Goal: Transaction & Acquisition: Purchase product/service

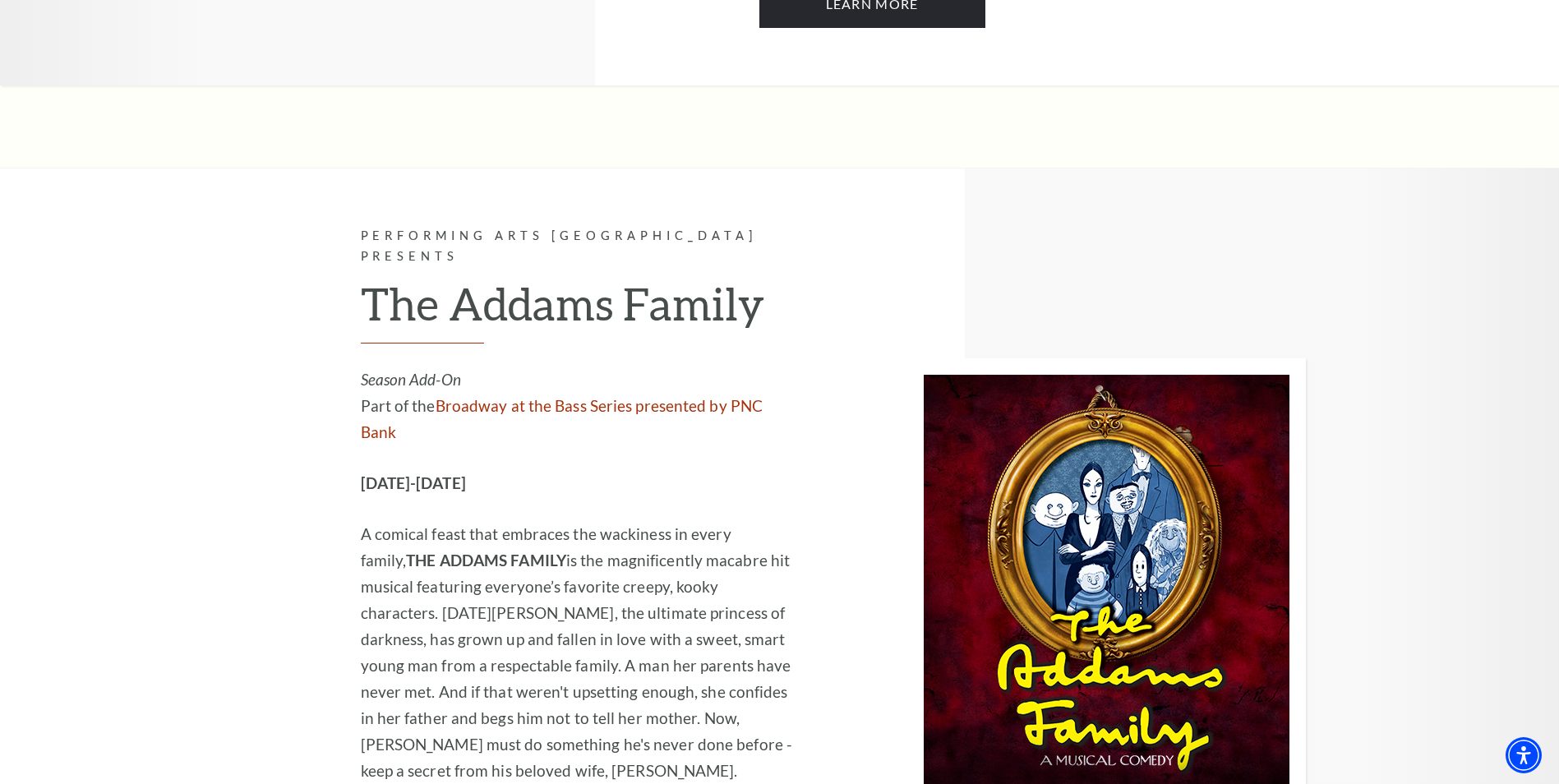
scroll to position [1644, 0]
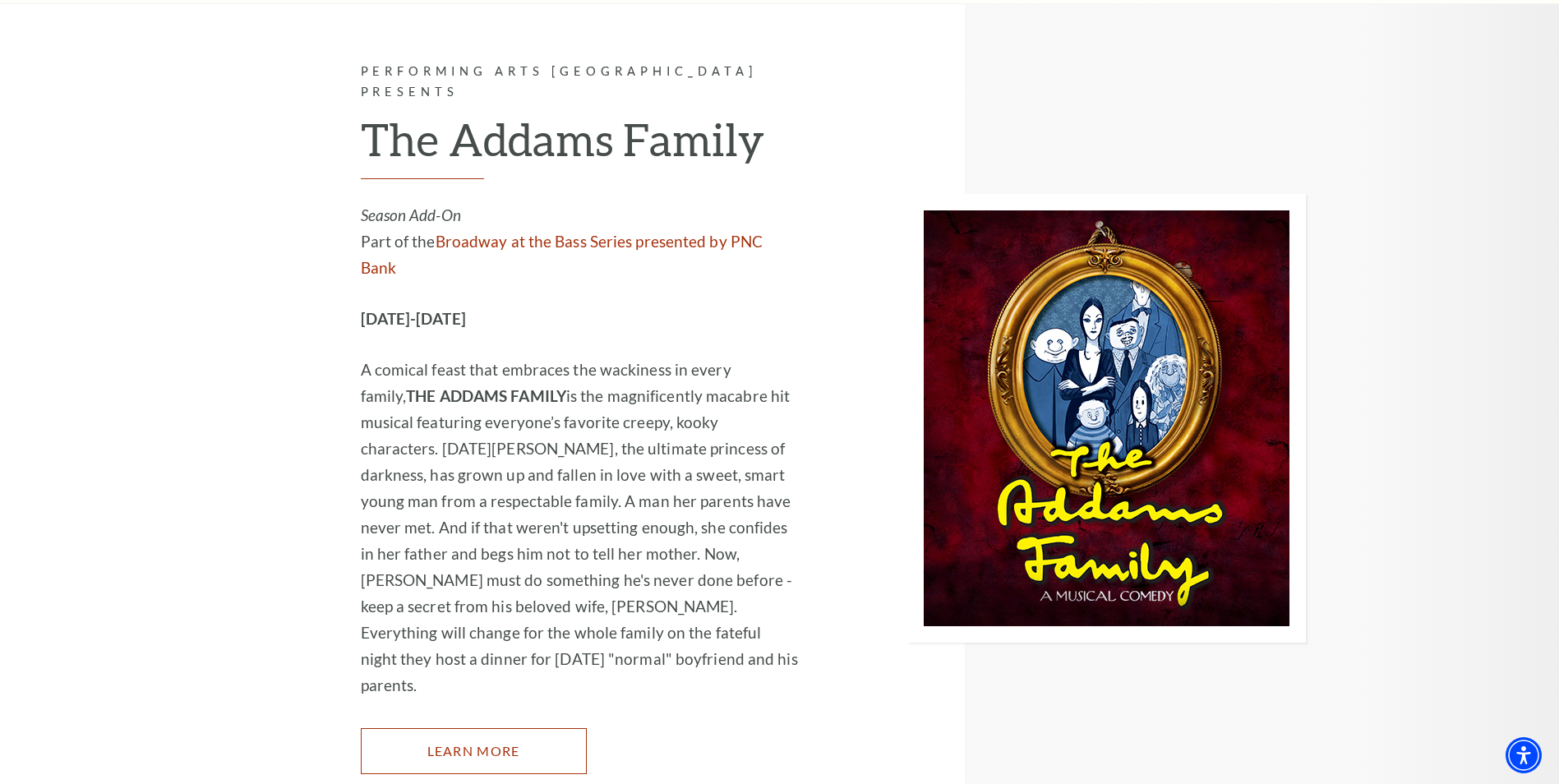
click at [491, 728] on link "Learn More" at bounding box center [473, 751] width 226 height 46
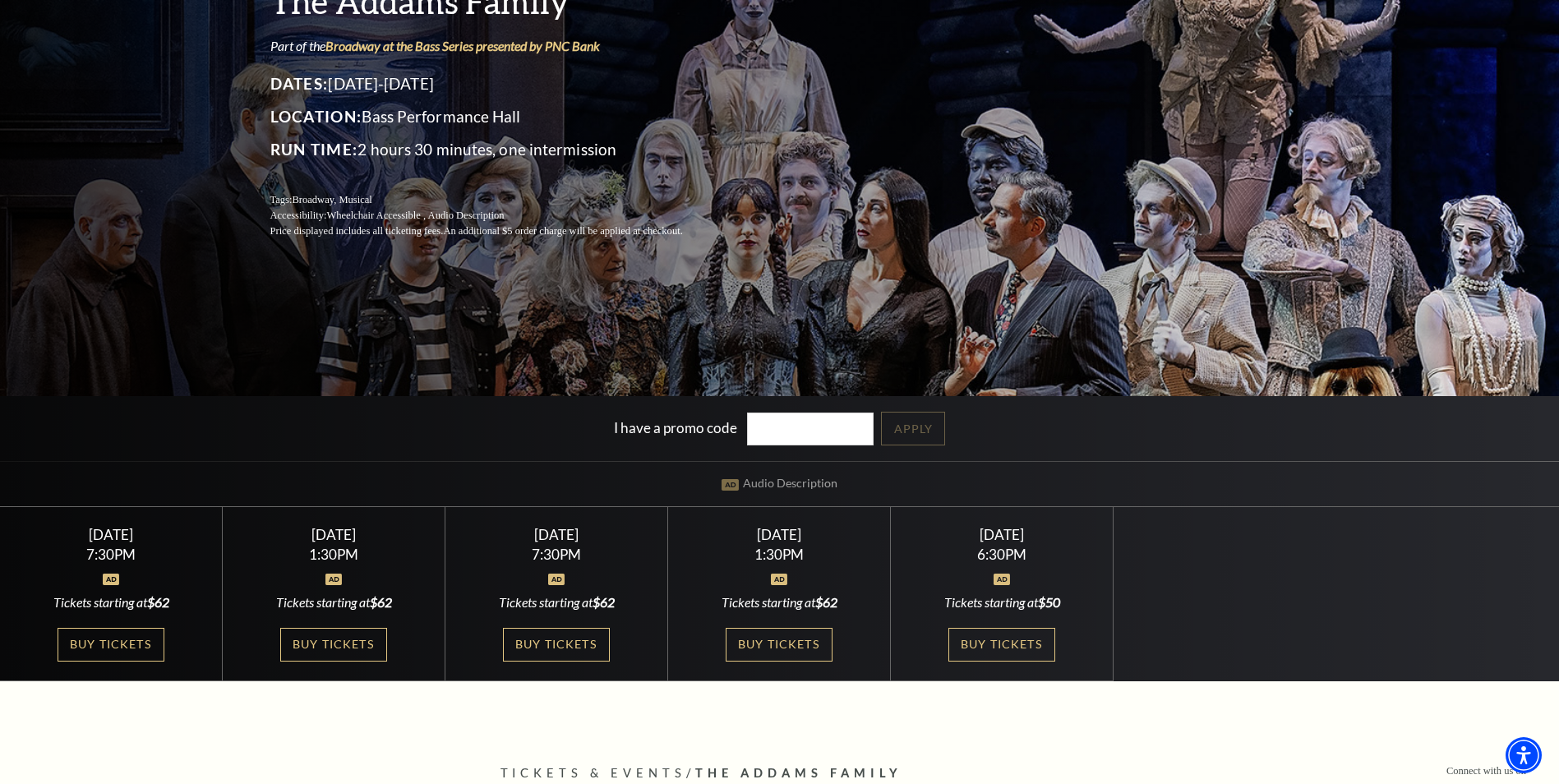
scroll to position [329, 0]
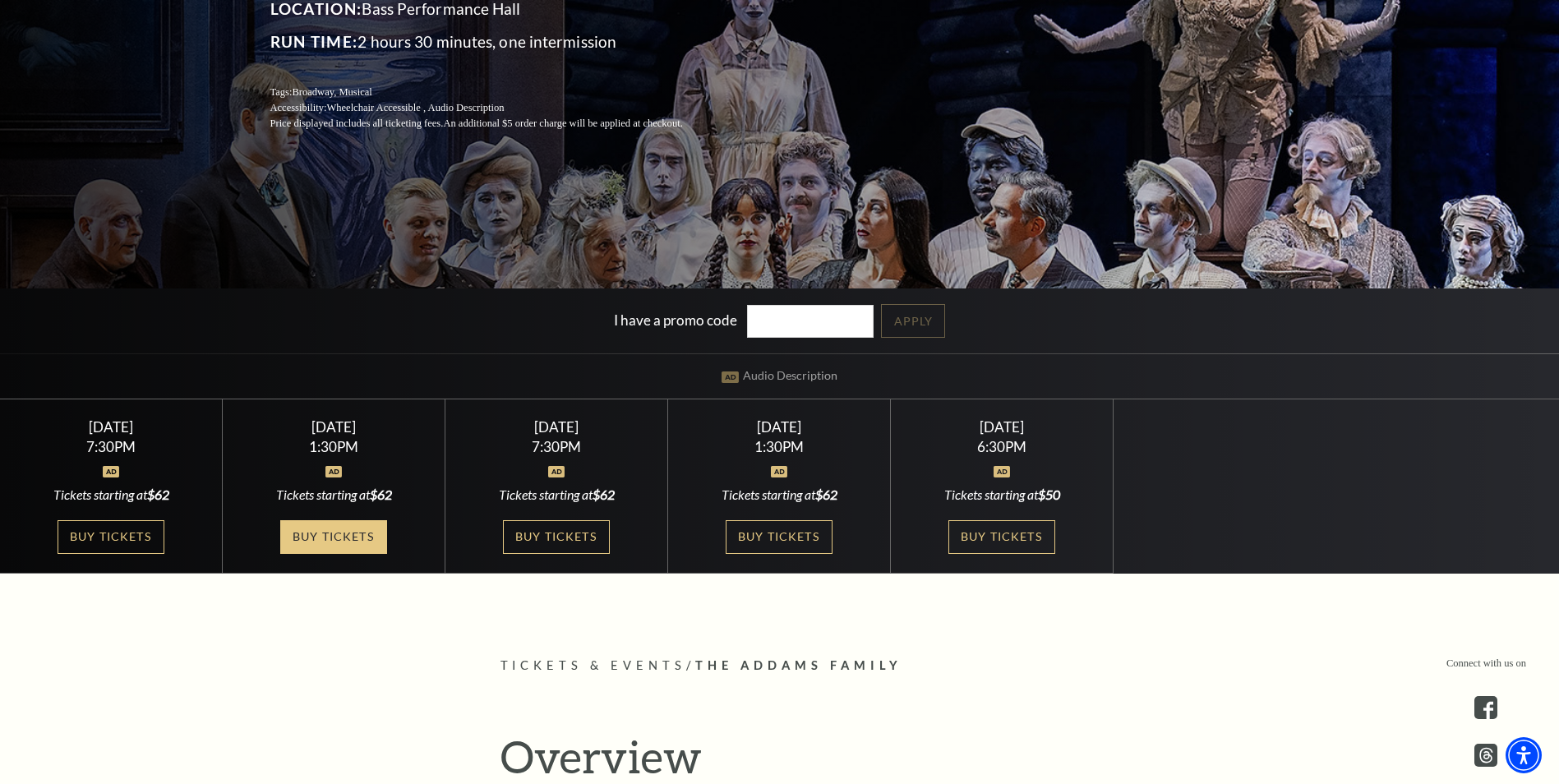
click at [337, 535] on link "Buy Tickets" at bounding box center [333, 536] width 107 height 33
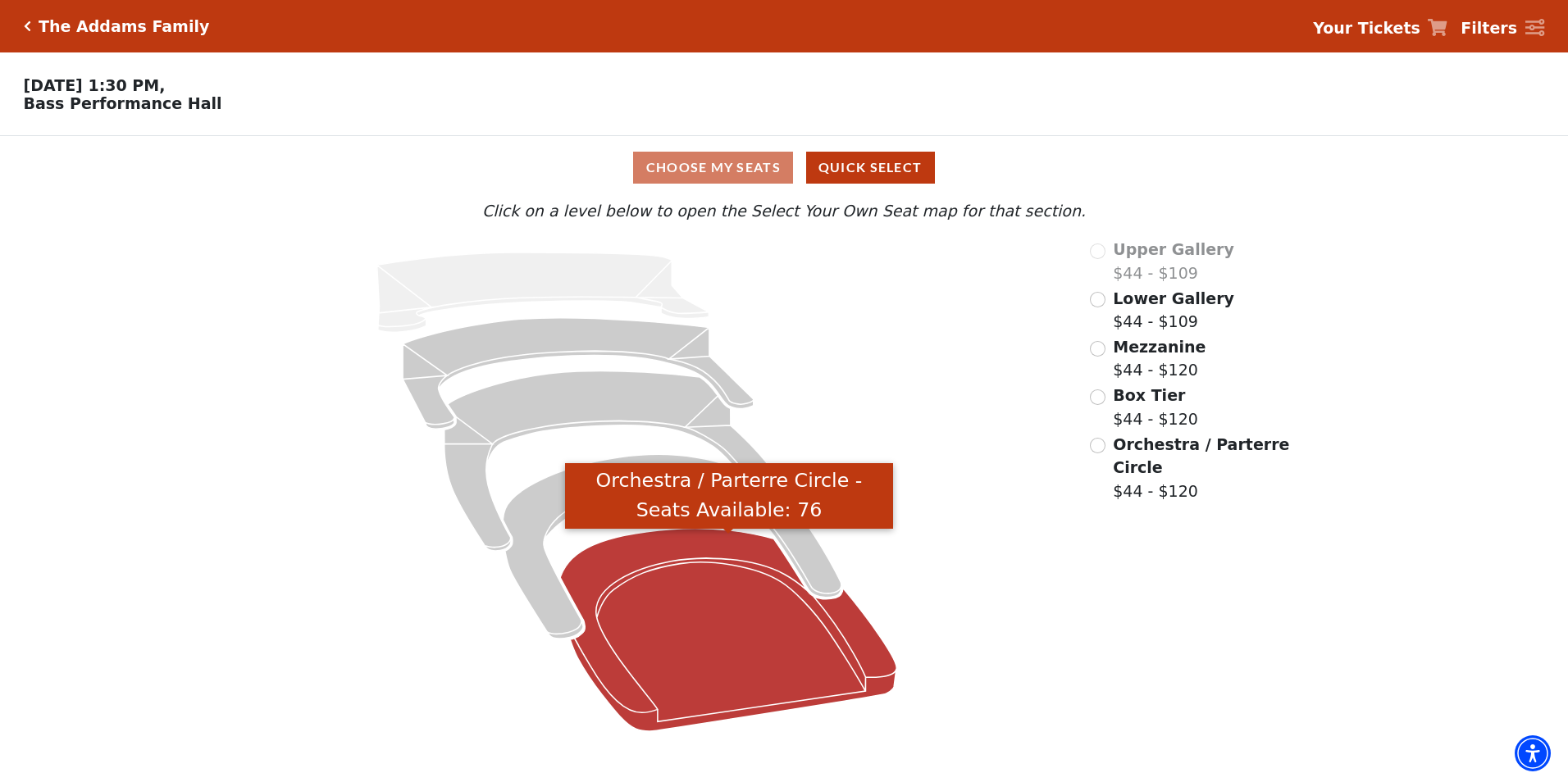
click at [690, 626] on icon "Orchestra / Parterre Circle - Seats Available: 76" at bounding box center [728, 629] width 336 height 202
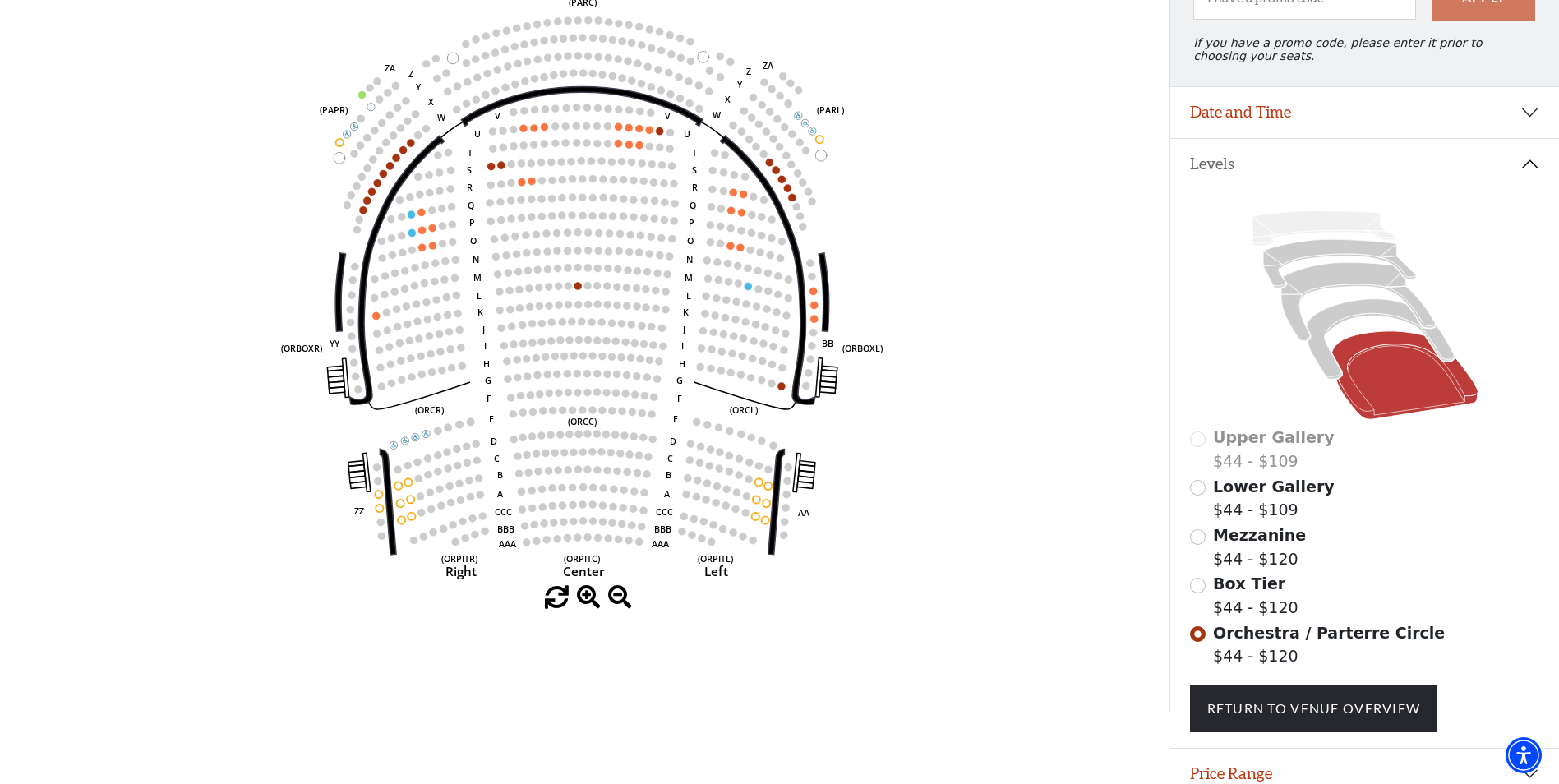
scroll to position [287, 0]
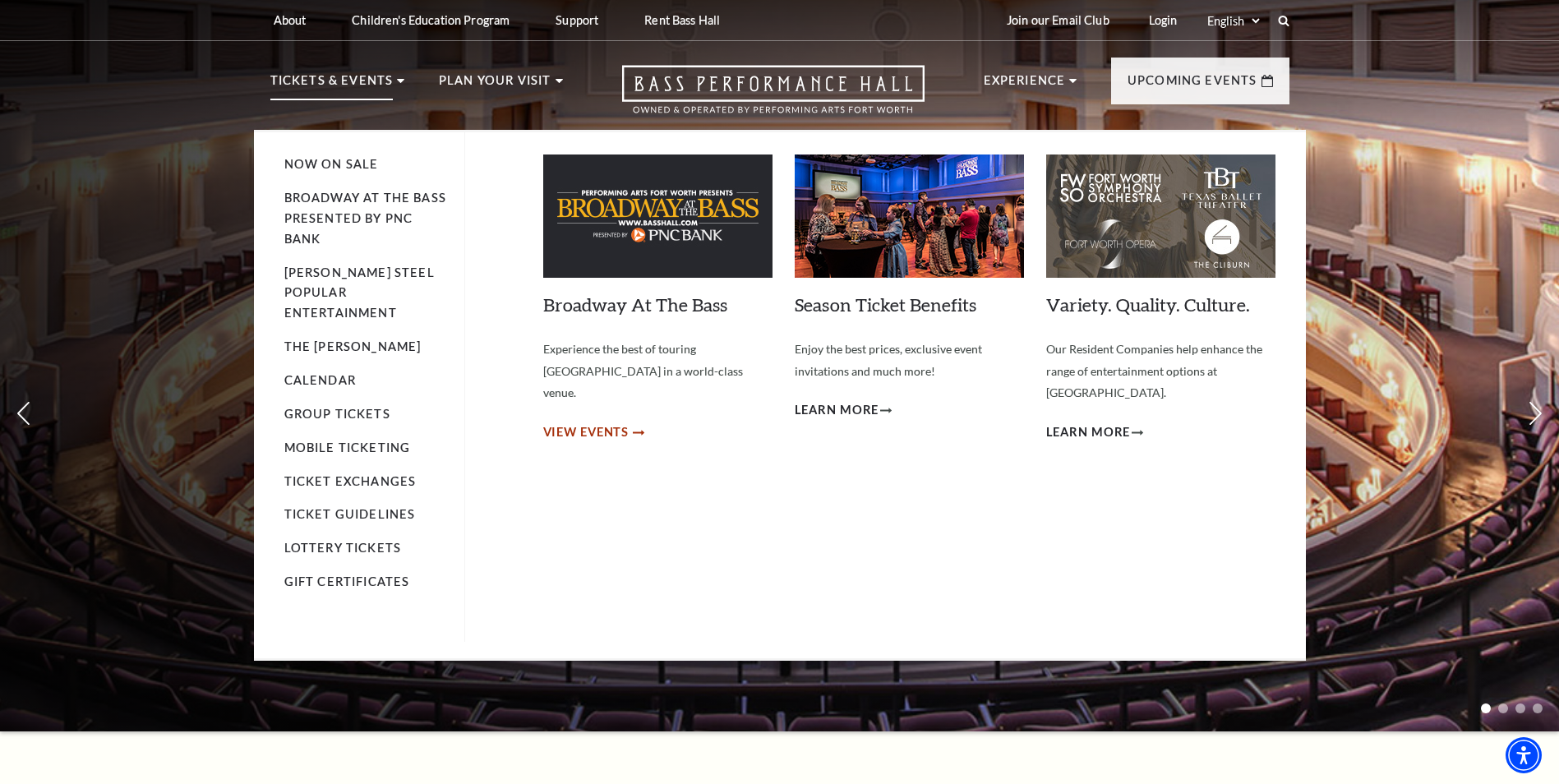
click at [582, 423] on span "View Events" at bounding box center [587, 433] width 87 height 21
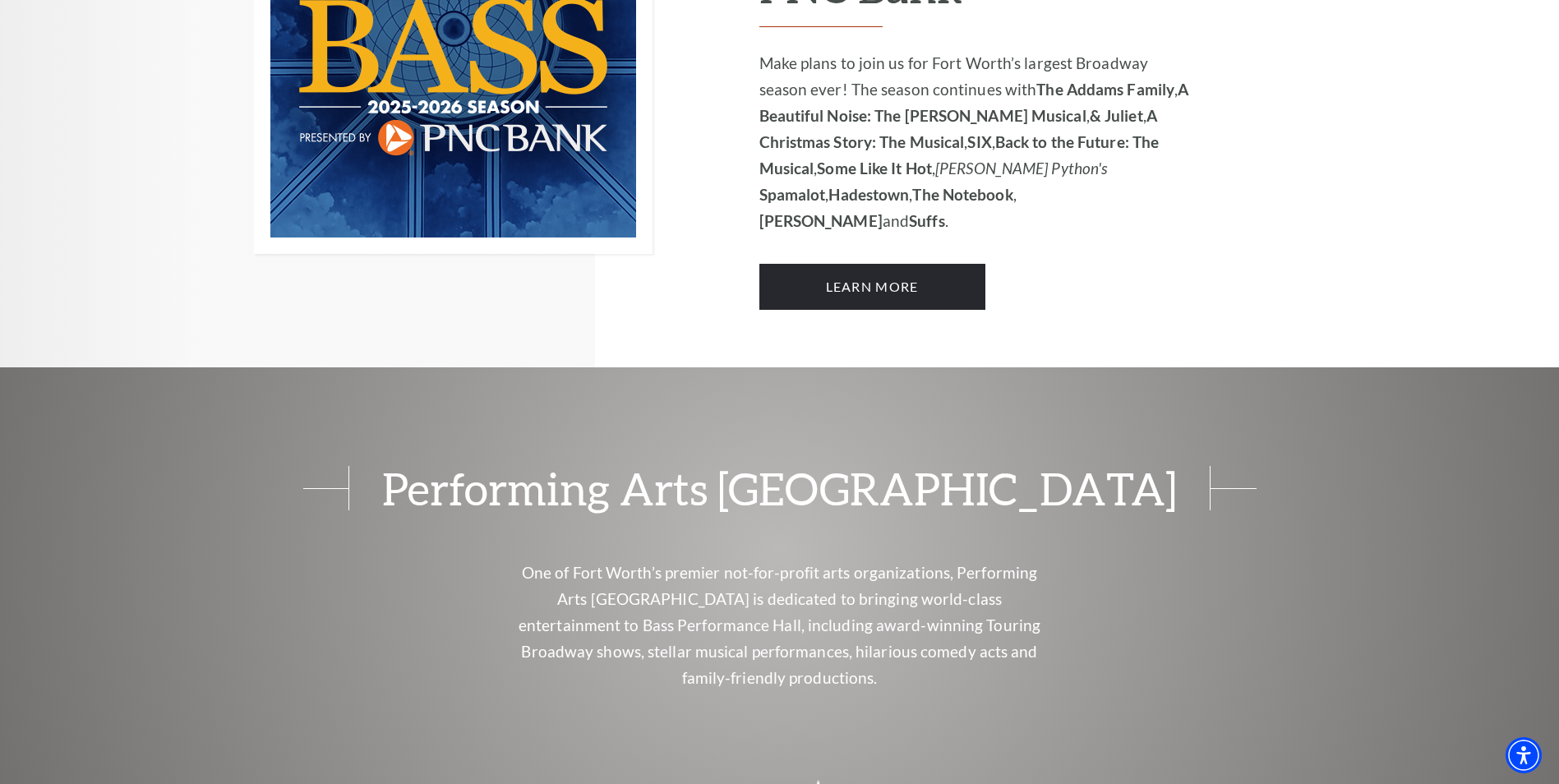
scroll to position [1117, 0]
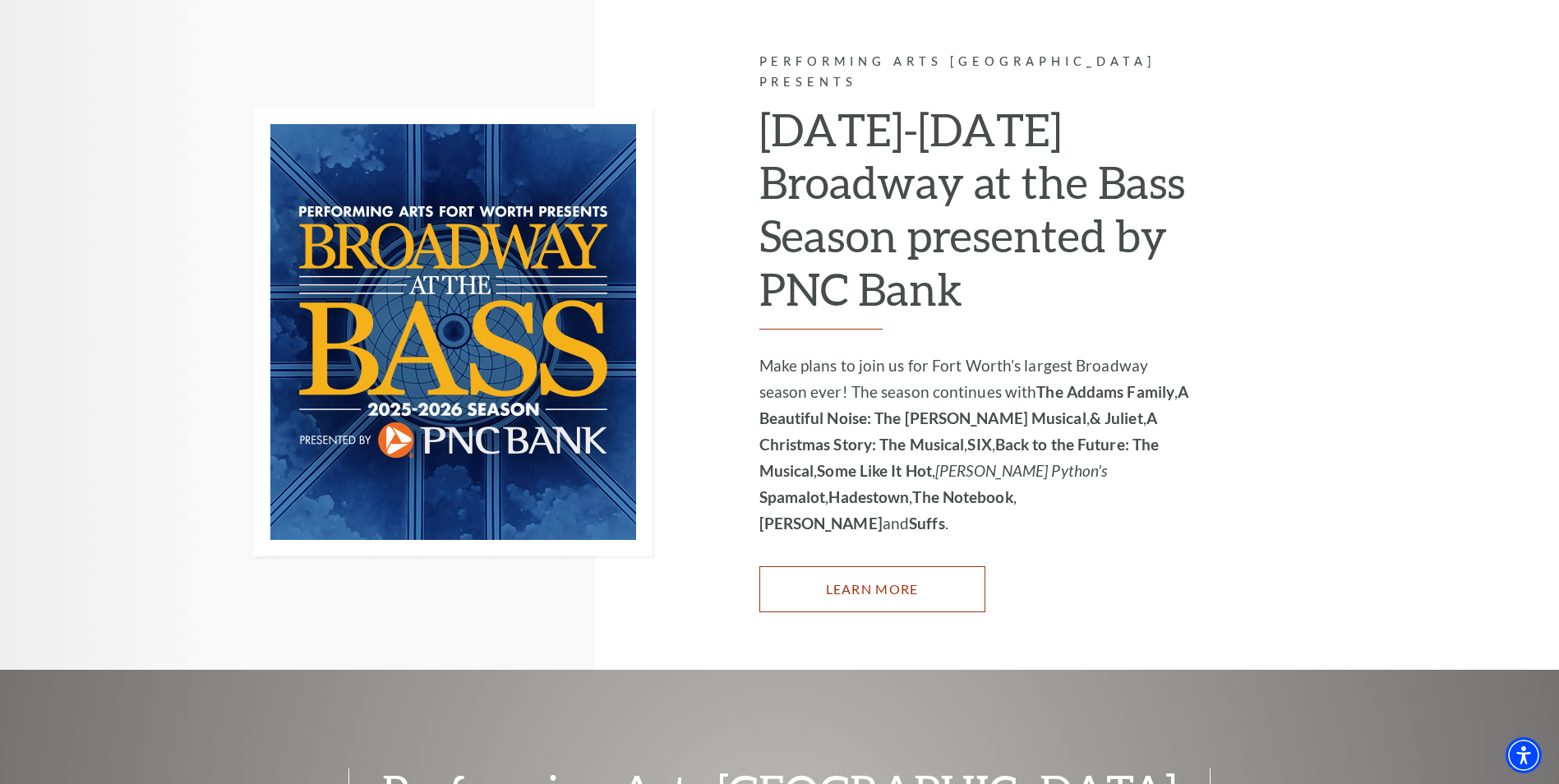
click at [853, 567] on link "Learn More" at bounding box center [872, 589] width 226 height 46
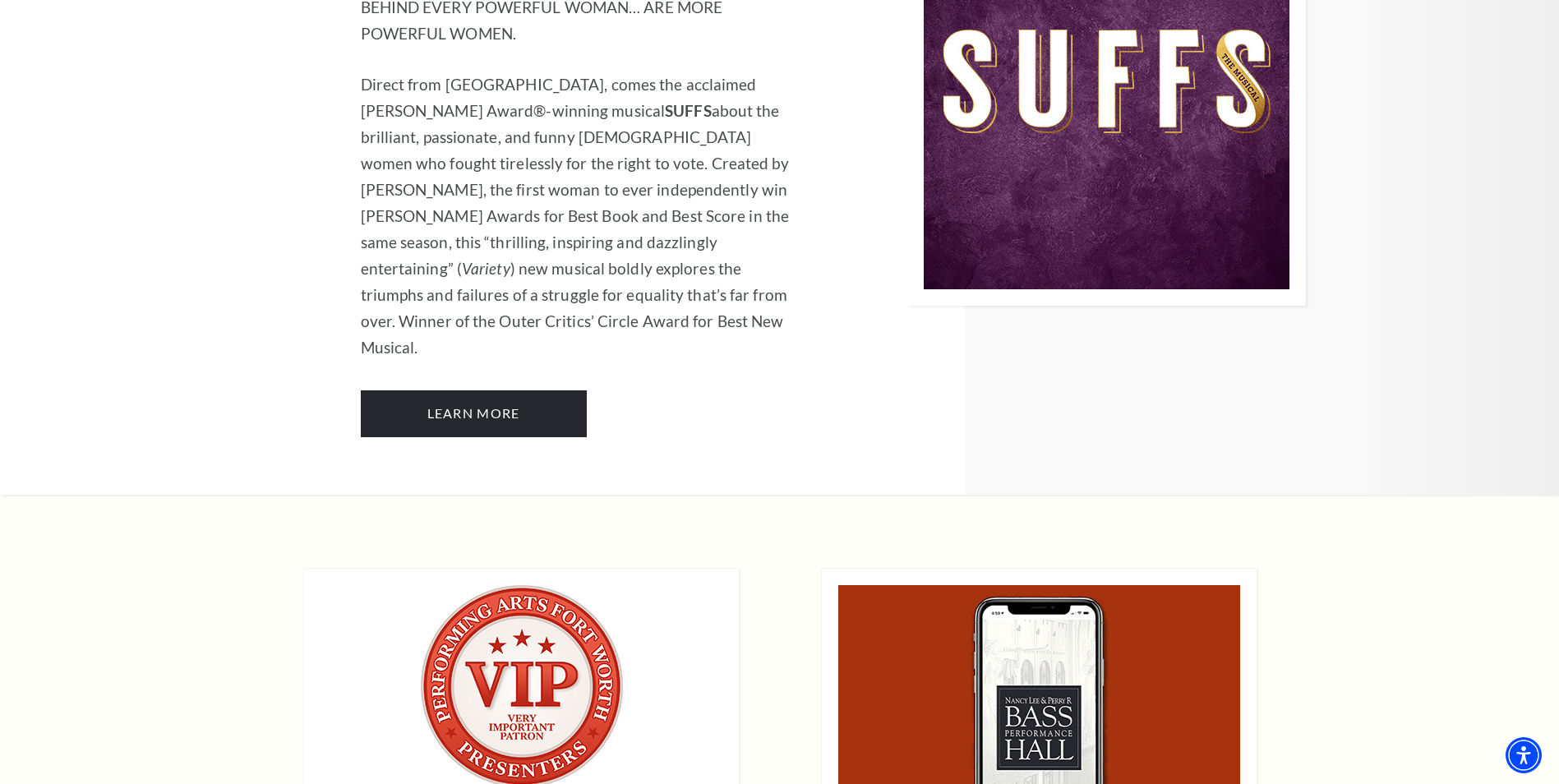
scroll to position [11376, 0]
